Goal: Find specific page/section: Locate item on page

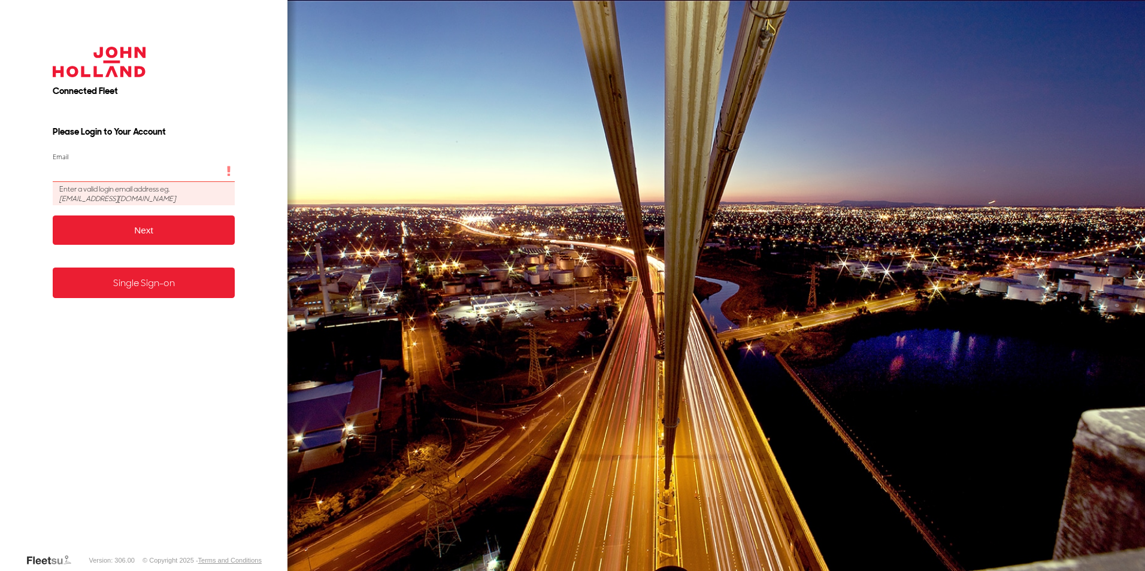
click at [89, 169] on input "Email" at bounding box center [144, 172] width 183 height 22
type input "**********"
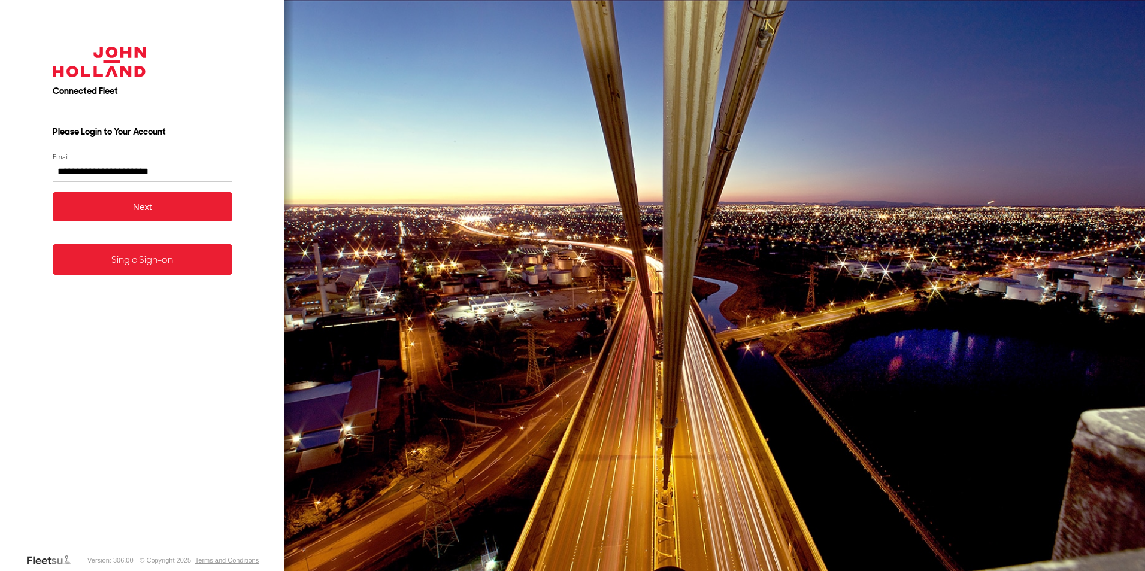
click at [162, 206] on button "Next" at bounding box center [143, 206] width 180 height 29
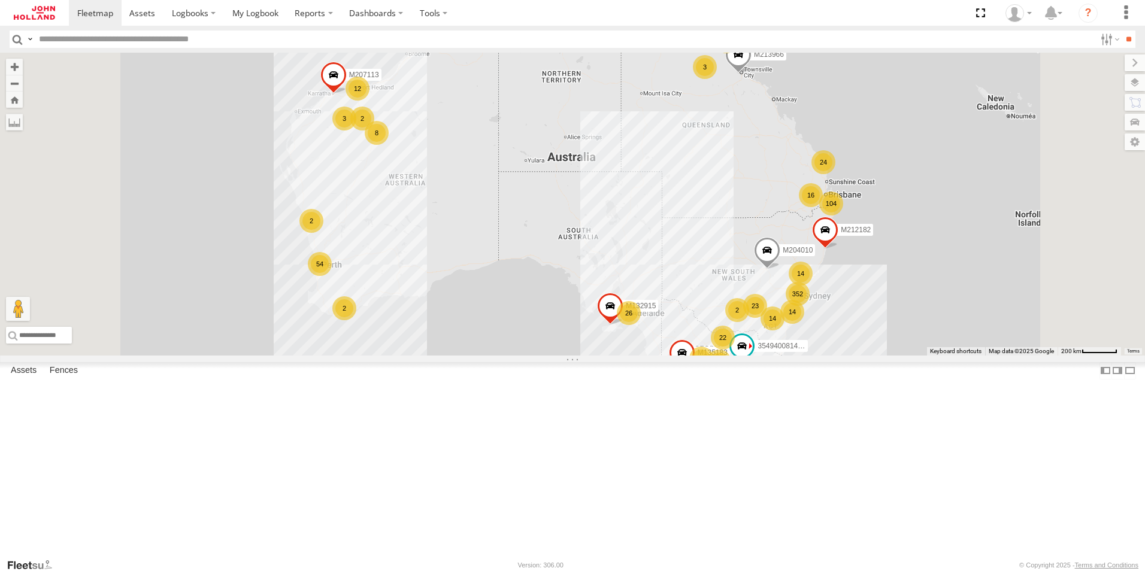
click at [179, 40] on input "text" at bounding box center [564, 39] width 1061 height 17
type input "*******"
click at [1125, 38] on input "**" at bounding box center [1128, 39] width 14 height 17
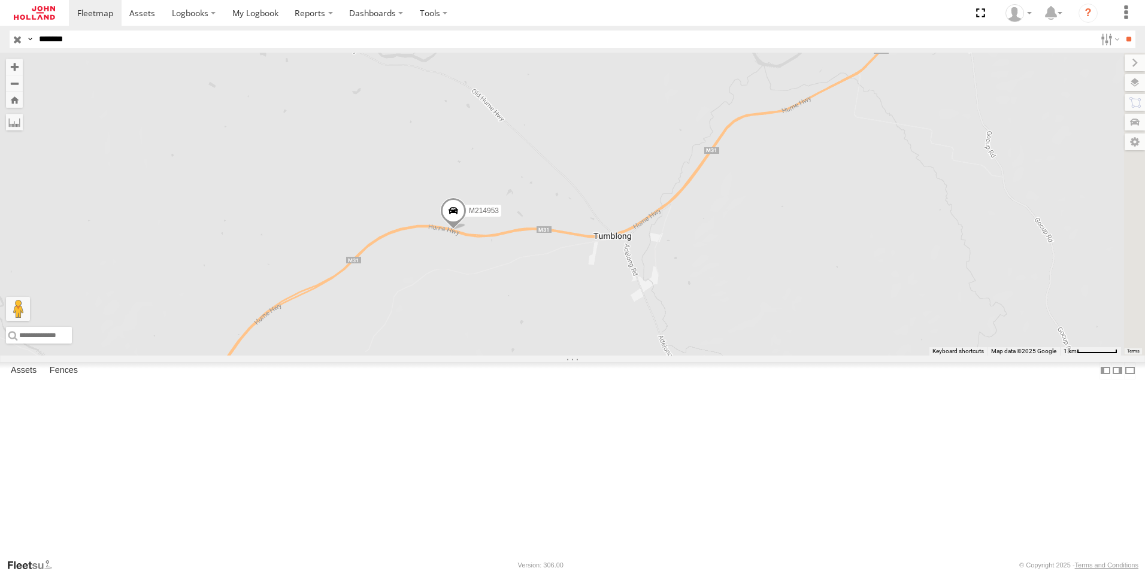
drag, startPoint x: 916, startPoint y: 275, endPoint x: 740, endPoint y: 251, distance: 177.6
click at [740, 251] on div "M214953" at bounding box center [572, 204] width 1145 height 303
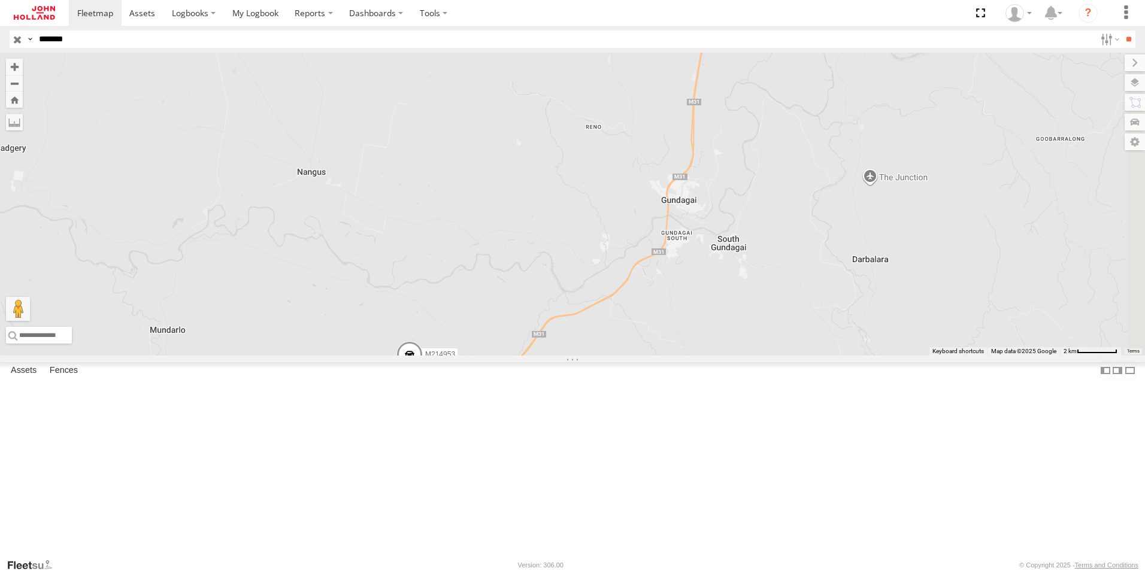
drag, startPoint x: 952, startPoint y: 235, endPoint x: 834, endPoint y: 421, distance: 221.2
click at [834, 356] on div "M214953" at bounding box center [572, 204] width 1145 height 303
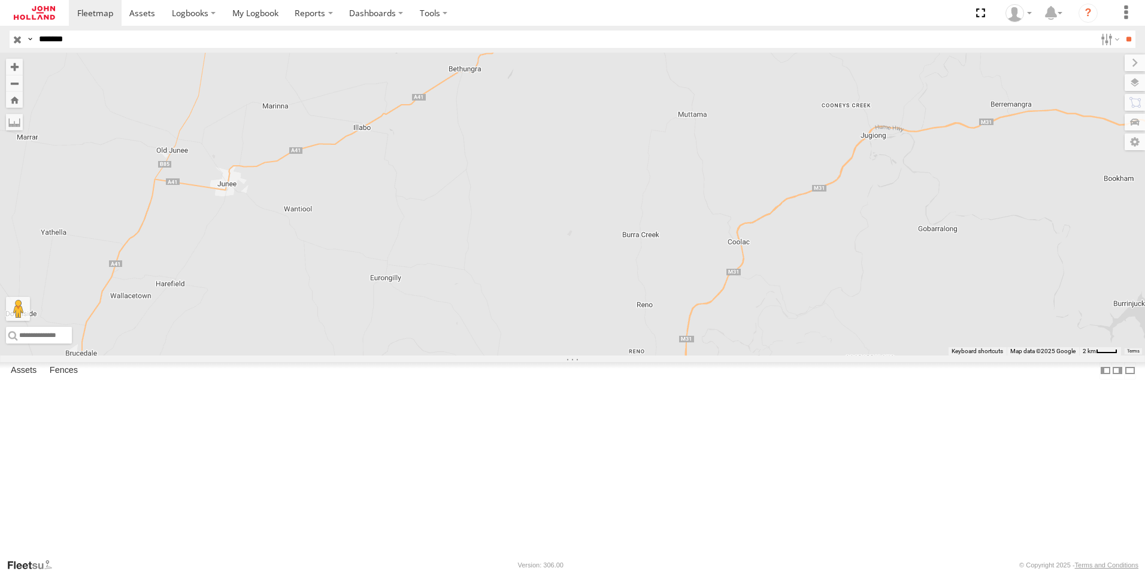
drag, startPoint x: 1040, startPoint y: 224, endPoint x: 1017, endPoint y: 345, distance: 122.6
click at [1017, 345] on div "M214953" at bounding box center [572, 204] width 1145 height 303
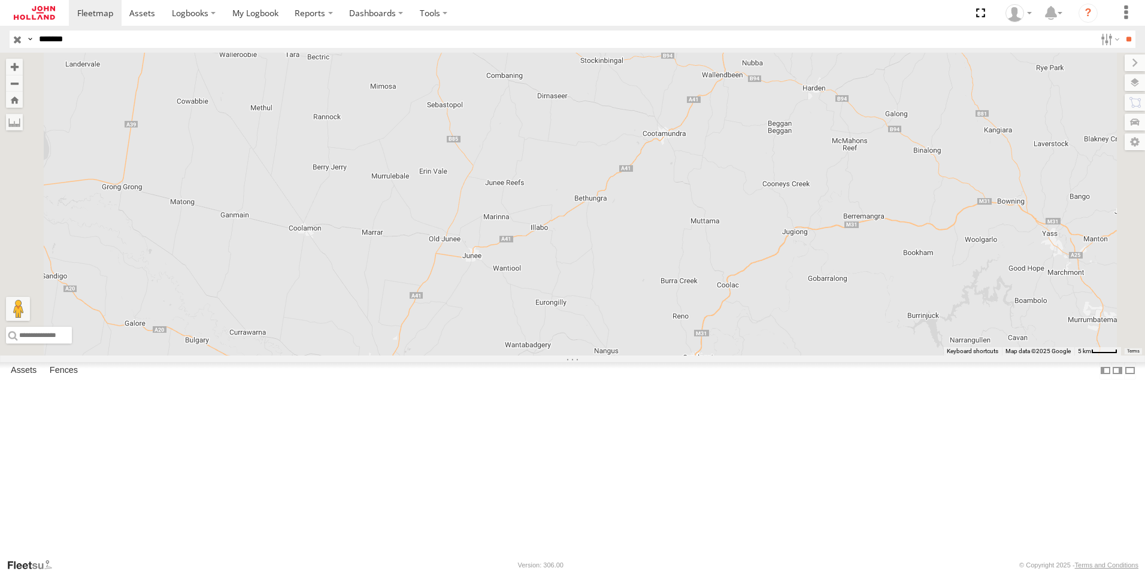
drag, startPoint x: 888, startPoint y: 213, endPoint x: 869, endPoint y: 282, distance: 71.5
click at [869, 282] on div "M214953" at bounding box center [572, 204] width 1145 height 303
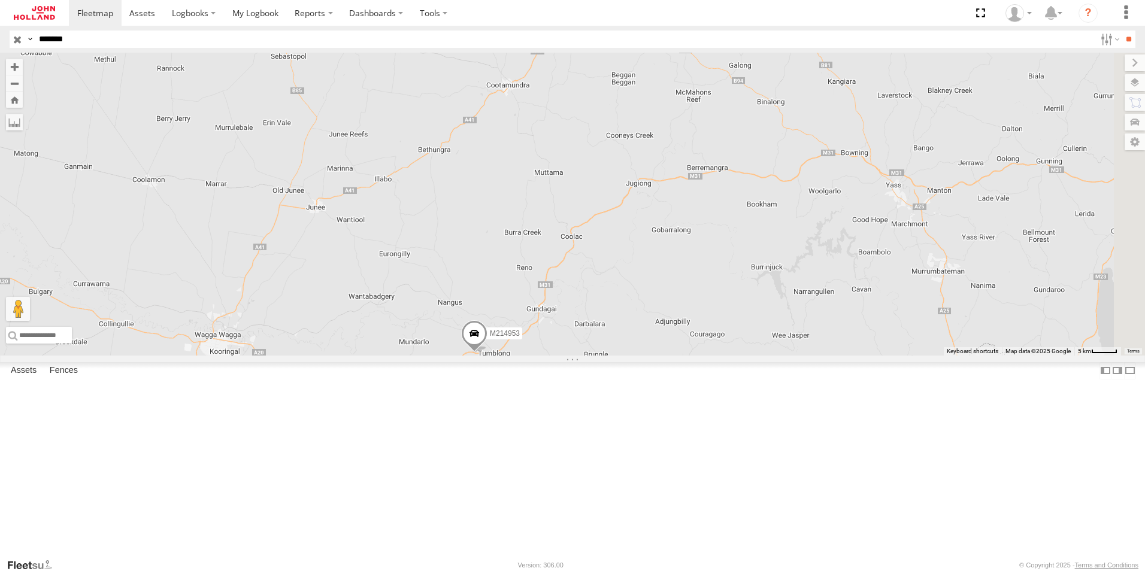
drag, startPoint x: 944, startPoint y: 417, endPoint x: 786, endPoint y: 368, distance: 165.5
click at [786, 356] on div "M214953" at bounding box center [572, 204] width 1145 height 303
